Goal: Task Accomplishment & Management: Manage account settings

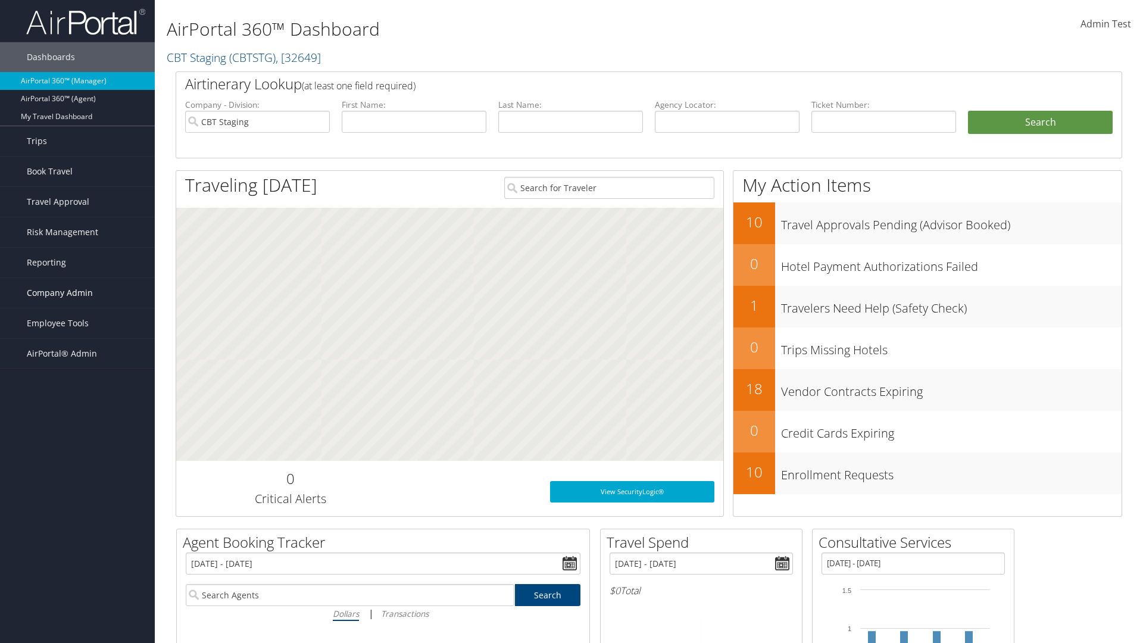
click at [77, 293] on span "Company Admin" at bounding box center [60, 293] width 66 height 30
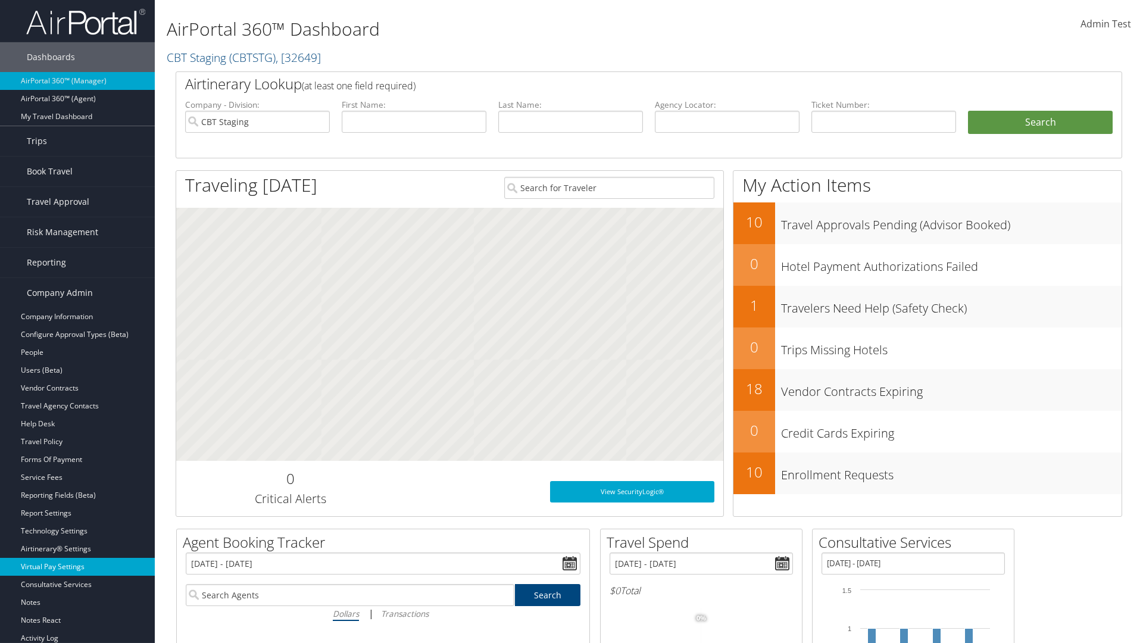
click at [77, 567] on link "Virtual Pay Settings" at bounding box center [77, 567] width 155 height 18
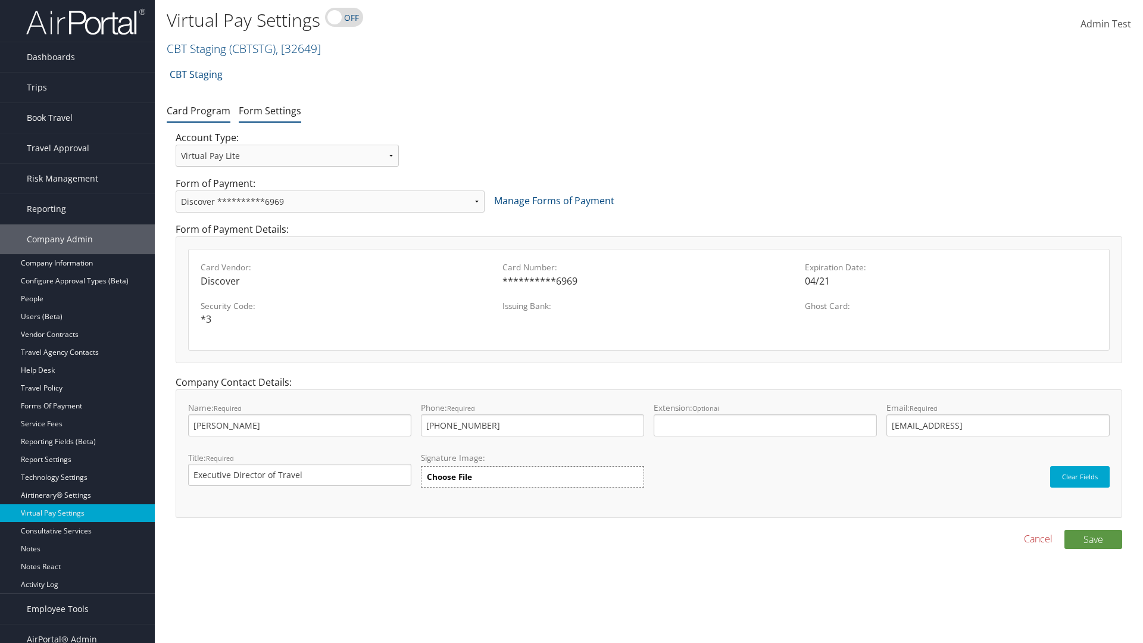
click at [270, 110] on link "Form Settings" at bounding box center [270, 110] width 63 height 13
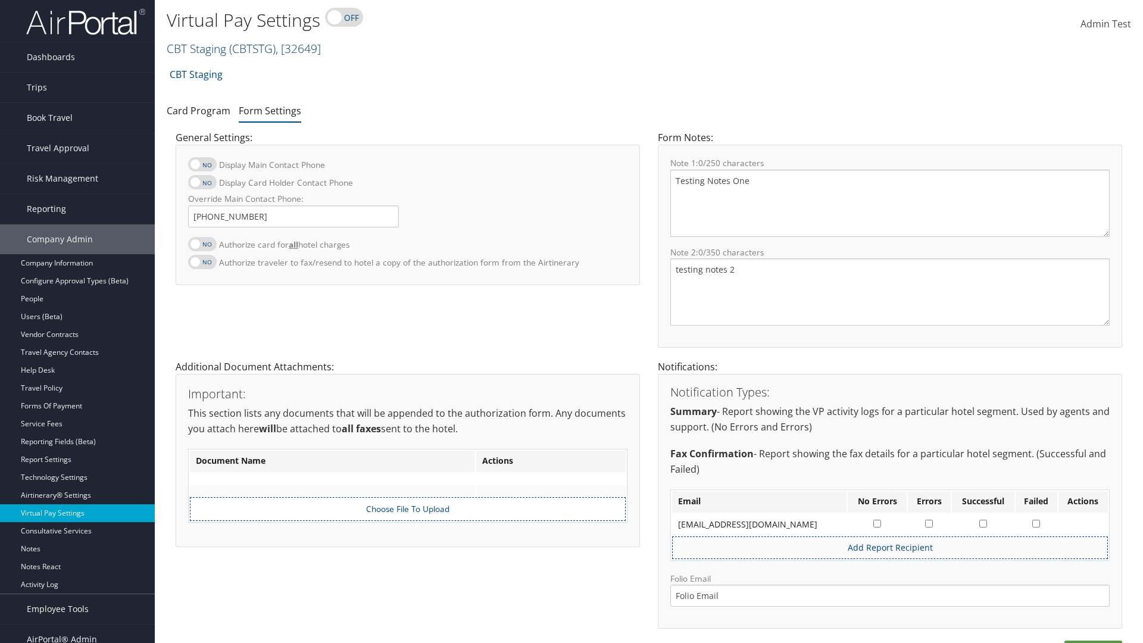
click at [197, 48] on link "CBT Staging ( CBTSTG ) , [ 32649 ]" at bounding box center [244, 48] width 154 height 16
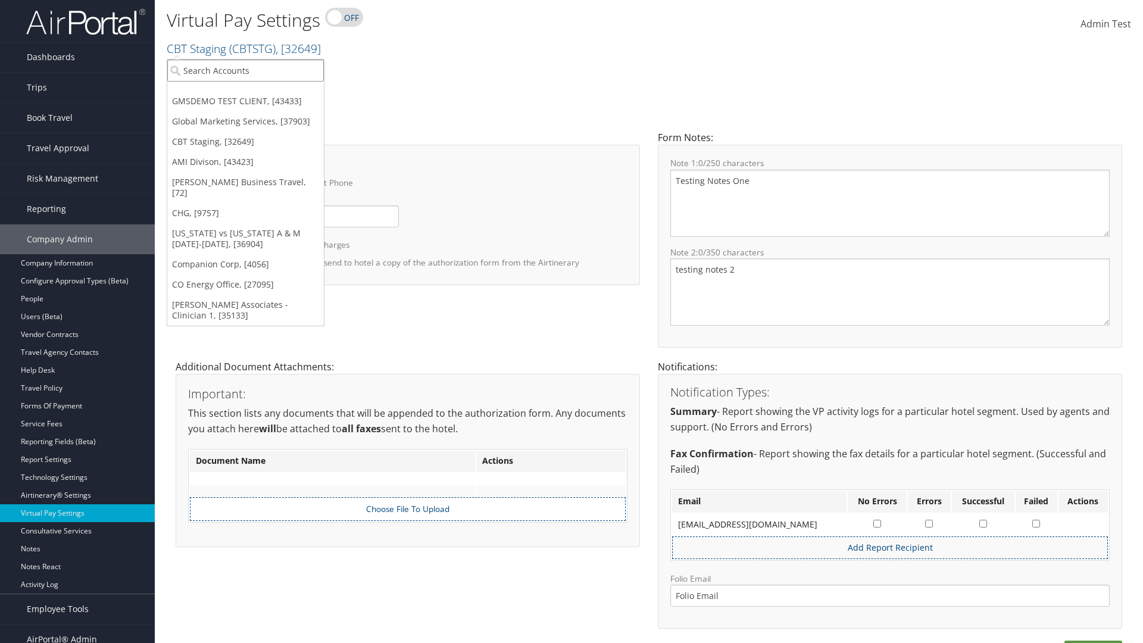
click at [245, 70] on input "search" at bounding box center [245, 71] width 157 height 22
type input "[PERSON_NAME] Business Travel"
click at [262, 92] on div "Christopherson Business Travel (C10001), [72]" at bounding box center [262, 92] width 203 height 11
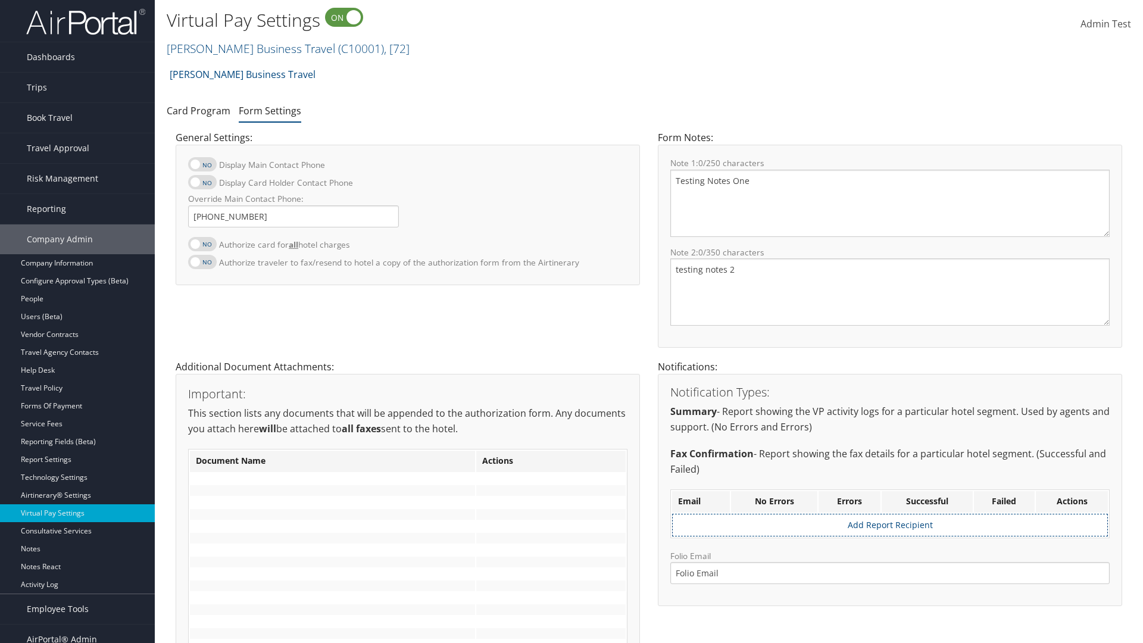
click at [202, 244] on label at bounding box center [202, 244] width 29 height 14
click at [202, 247] on input "Authorize card for all hotel charges" at bounding box center [198, 251] width 8 height 8
checkbox input "true"
click at [202, 182] on label at bounding box center [202, 182] width 29 height 14
click at [202, 185] on input "Display Card Holder Contact Phone" at bounding box center [198, 189] width 8 height 8
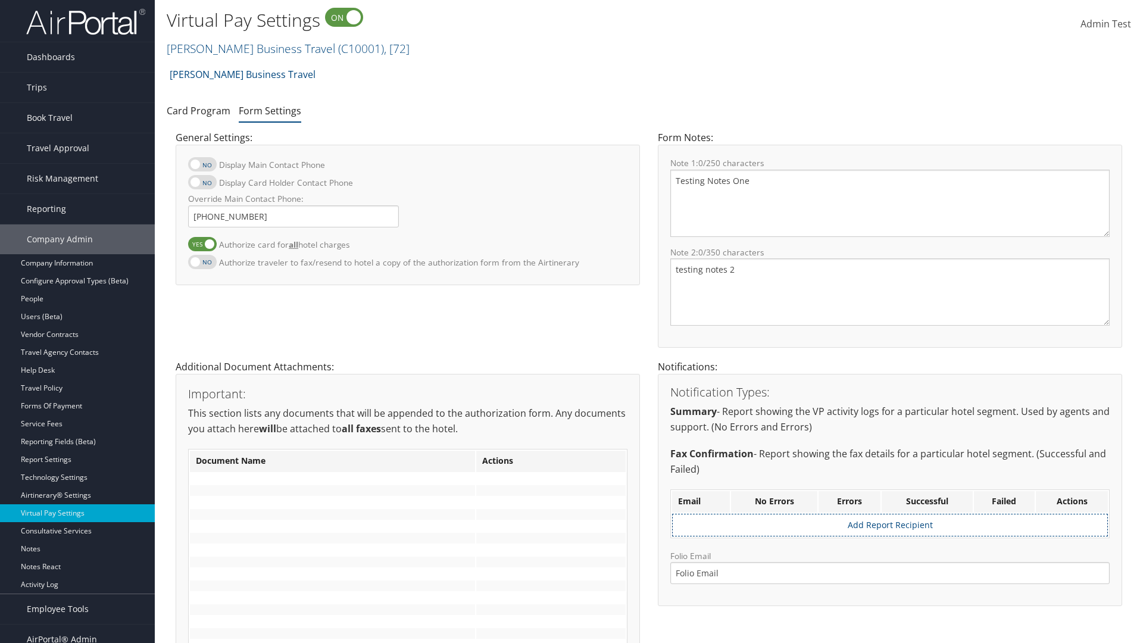
checkbox input "true"
click at [202, 164] on label at bounding box center [202, 164] width 29 height 14
click at [202, 167] on input "Display Main Contact Phone" at bounding box center [198, 171] width 8 height 8
checkbox input "true"
click at [202, 261] on label at bounding box center [202, 262] width 29 height 14
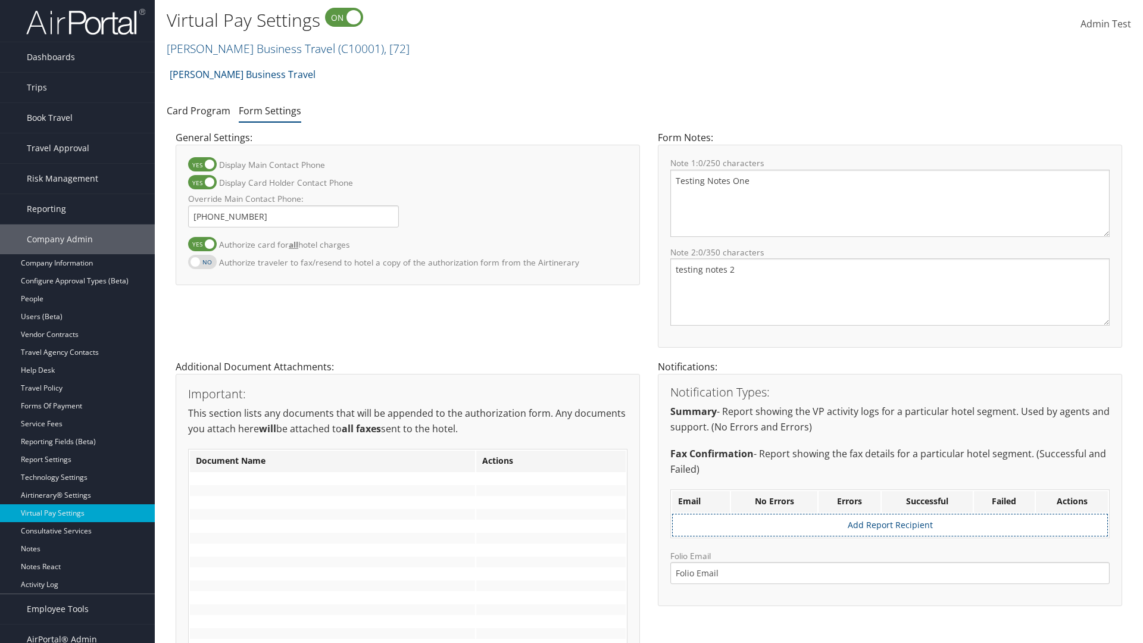
click at [202, 264] on input "Authorize traveler to fax/resend to hotel a copy of the authorization form from…" at bounding box center [198, 268] width 8 height 8
checkbox input "true"
click at [202, 244] on label at bounding box center [202, 244] width 29 height 14
click at [202, 247] on input "Authorize card for all hotel charges" at bounding box center [198, 251] width 8 height 8
checkbox input "false"
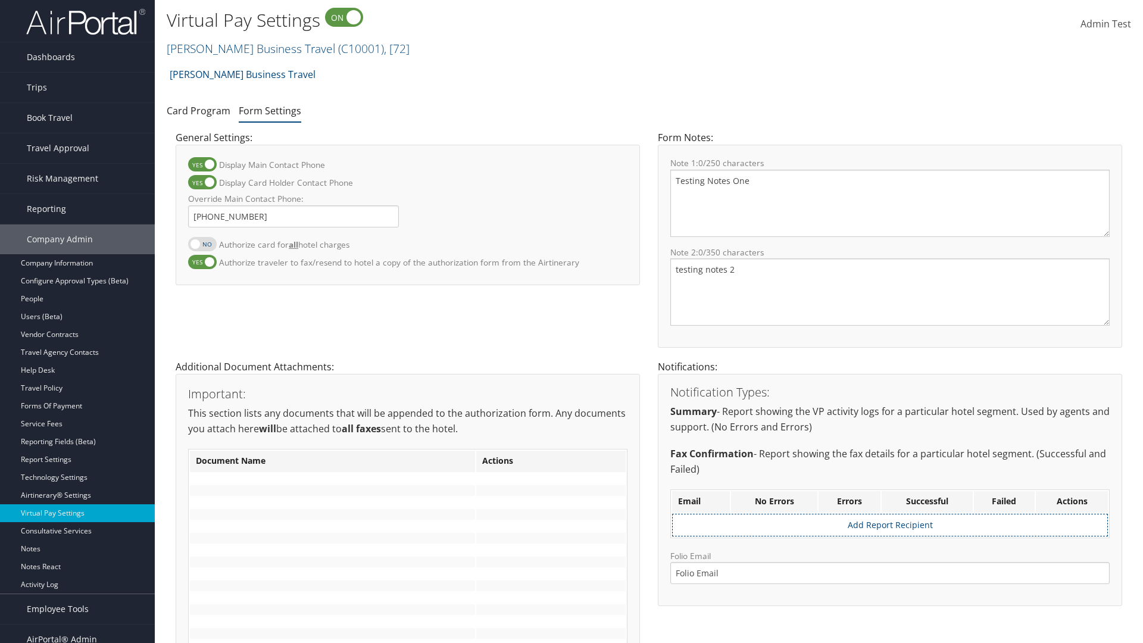
click at [202, 182] on label at bounding box center [202, 182] width 29 height 14
click at [202, 185] on input "Display Card Holder Contact Phone" at bounding box center [198, 189] width 8 height 8
checkbox input "false"
click at [202, 164] on label at bounding box center [202, 164] width 29 height 14
click at [202, 167] on input "Display Main Contact Phone" at bounding box center [198, 171] width 8 height 8
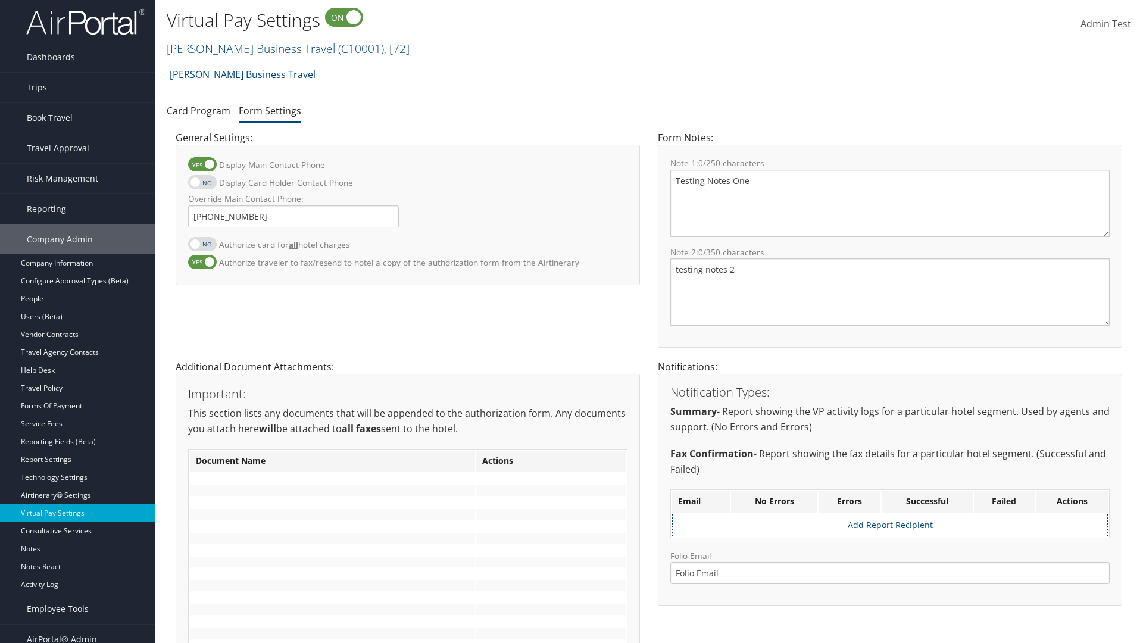
checkbox input "false"
click at [202, 261] on label at bounding box center [202, 262] width 29 height 14
click at [202, 264] on input "Authorize traveler to fax/resend to hotel a copy of the authorization form from…" at bounding box center [198, 268] width 8 height 8
checkbox input "false"
click at [294, 216] on input "Override Main Contact Phone:" at bounding box center [293, 216] width 211 height 22
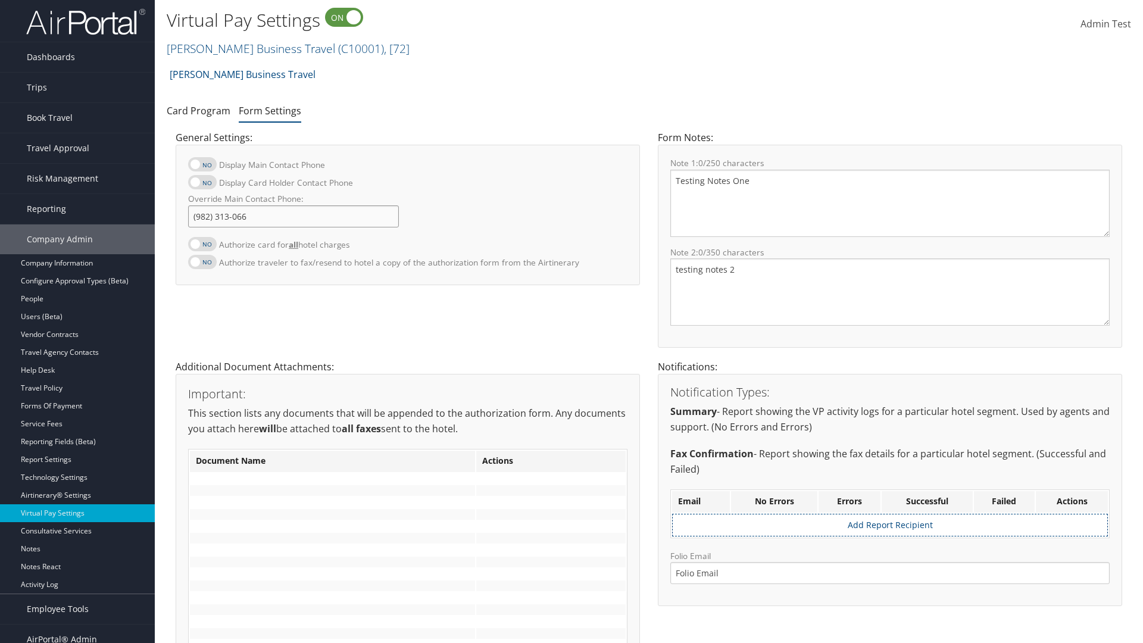
type input "[PHONE_NUMBER]"
click at [890, 203] on textarea "Testing Notes One" at bounding box center [890, 203] width 439 height 67
type textarea "Testing Notes One"
click at [890, 292] on textarea "testing notes 2" at bounding box center [890, 291] width 439 height 67
type textarea "testing notes 2"
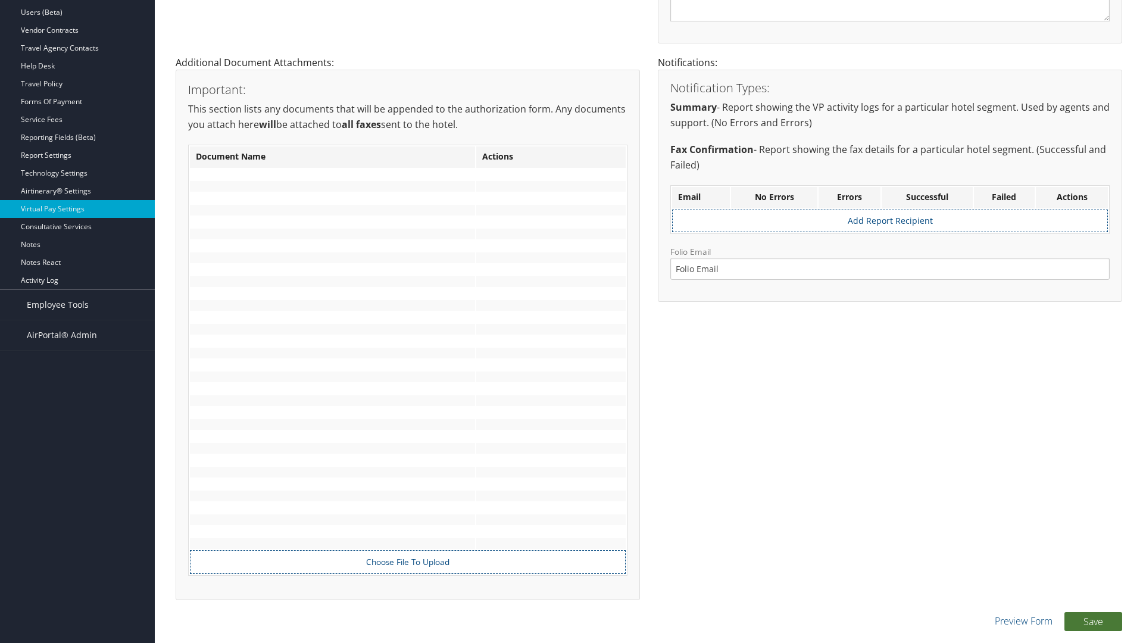
click at [1093, 621] on button "Save" at bounding box center [1094, 621] width 58 height 19
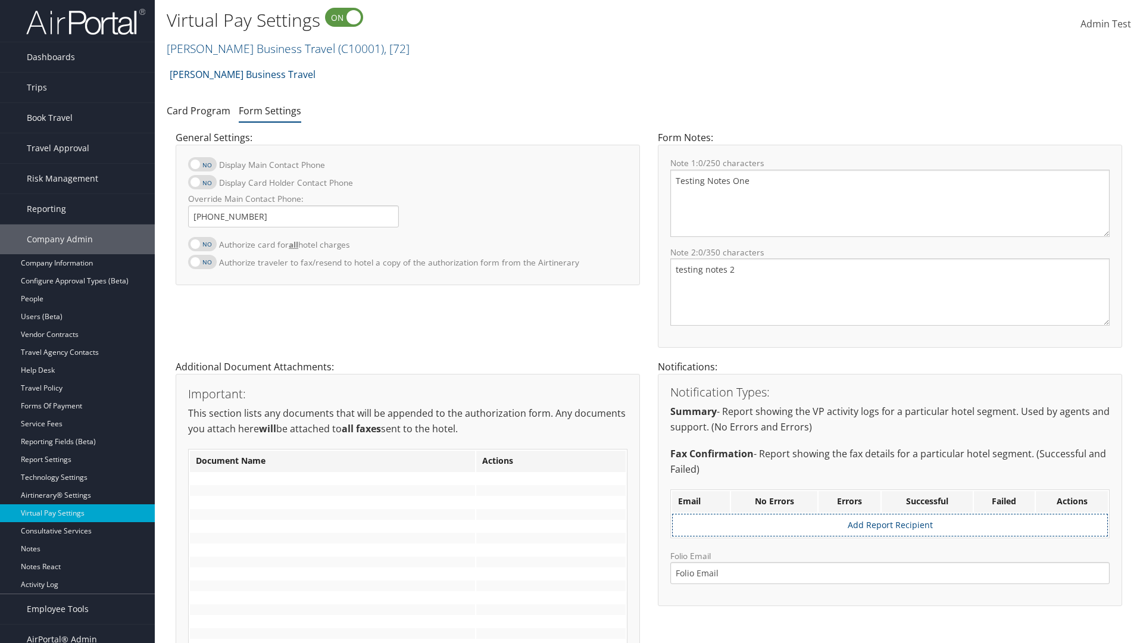
scroll to position [291, 0]
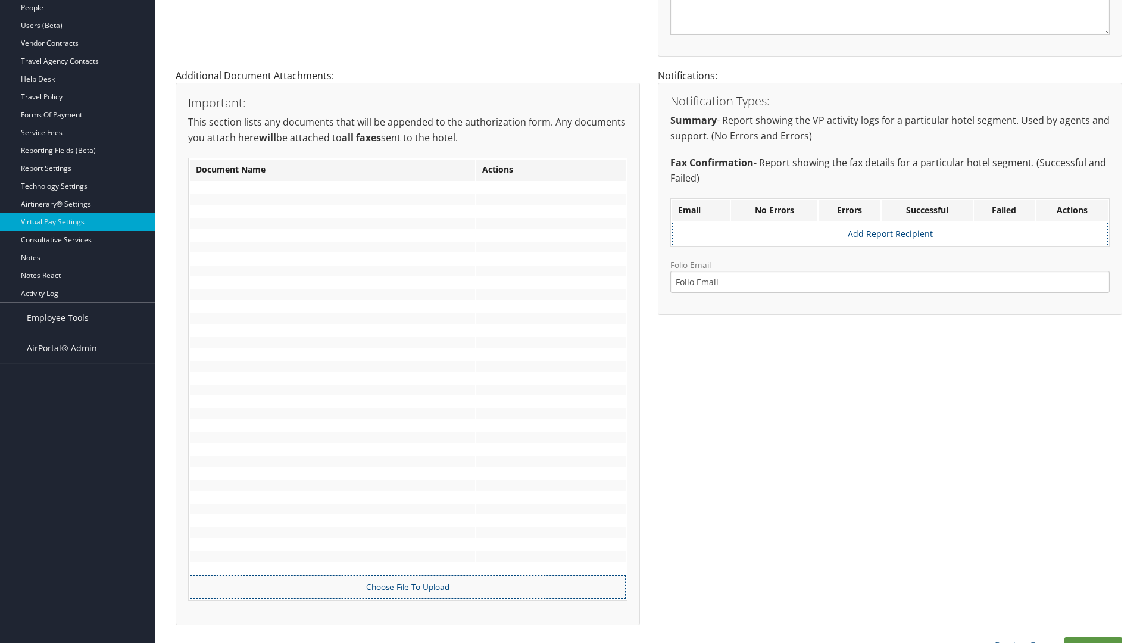
scroll to position [291, 0]
